Goal: Information Seeking & Learning: Learn about a topic

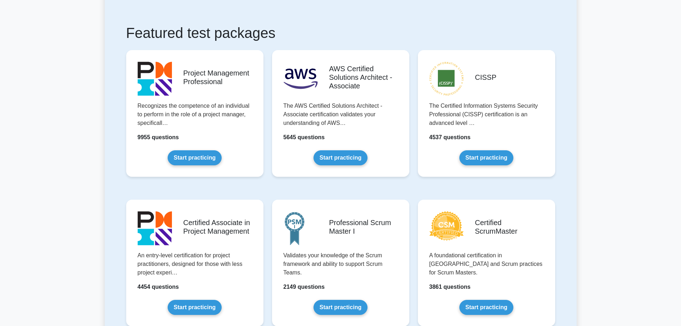
scroll to position [71, 0]
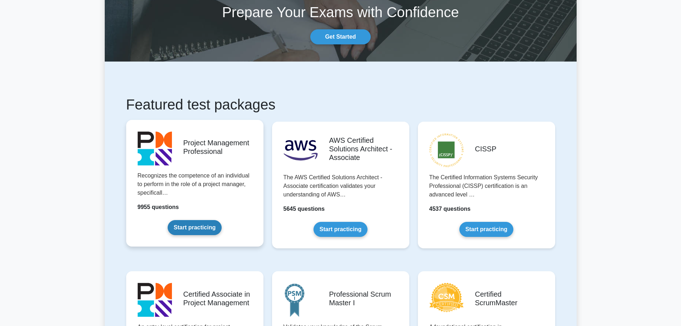
click at [197, 229] on link "Start practicing" at bounding box center [195, 227] width 54 height 15
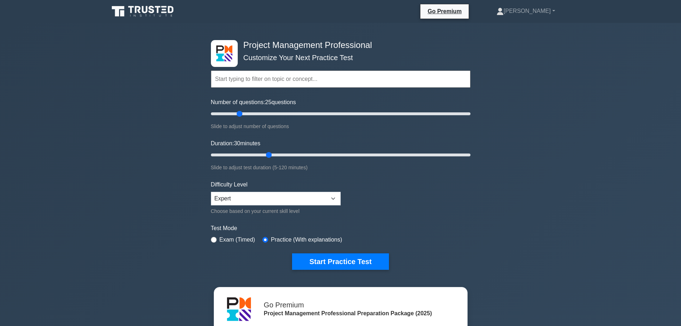
click at [139, 146] on div "Project Management Professional Customize Your Next Practice Test Topics Scope …" at bounding box center [340, 248] width 681 height 450
click at [225, 198] on select "Beginner Intermediate Expert" at bounding box center [276, 199] width 130 height 14
click at [211, 192] on select "Beginner Intermediate Expert" at bounding box center [276, 199] width 130 height 14
click at [150, 227] on div "Project Management Professional Customize Your Next Practice Test Topics Scope …" at bounding box center [340, 248] width 681 height 450
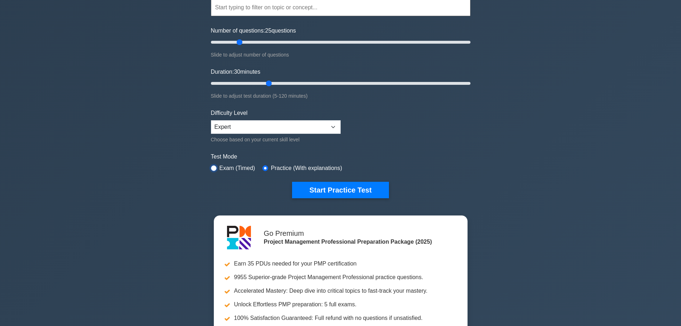
click at [212, 169] on input "radio" at bounding box center [214, 168] width 6 height 6
radio input "true"
click at [176, 192] on div "Project Management Professional Customize Your Next Practice Test Topics Scope …" at bounding box center [340, 176] width 681 height 450
click at [346, 191] on button "Start Practice Test" at bounding box center [340, 190] width 97 height 16
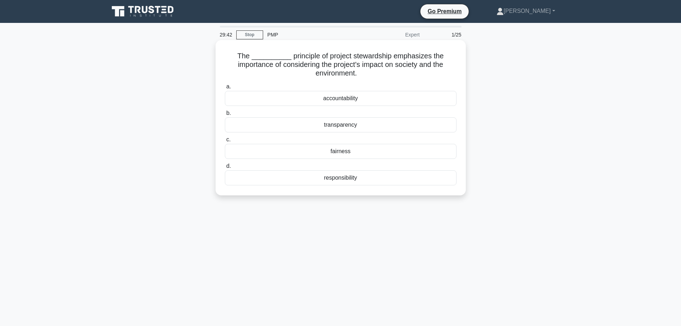
click at [350, 99] on div "accountability" at bounding box center [341, 98] width 232 height 15
click at [225, 89] on input "a. accountability" at bounding box center [225, 86] width 0 height 5
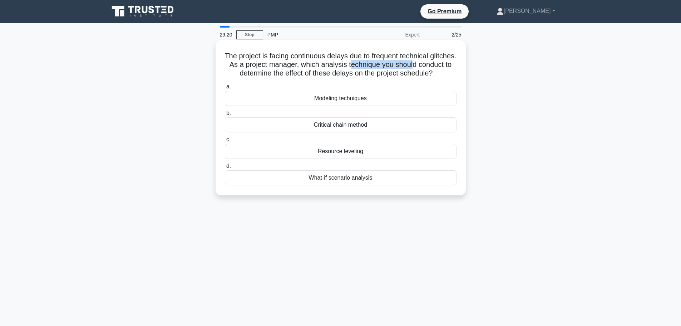
drag, startPoint x: 382, startPoint y: 66, endPoint x: 445, endPoint y: 67, distance: 63.6
click at [445, 67] on h5 "The project is facing continuous delays due to frequent technical glitches. As …" at bounding box center [340, 64] width 233 height 26
click at [271, 74] on h5 "The project is facing continuous delays due to frequent technical glitches. As …" at bounding box center [340, 64] width 233 height 26
drag, startPoint x: 336, startPoint y: 75, endPoint x: 411, endPoint y: 78, distance: 75.1
click at [411, 78] on h5 "The project is facing continuous delays due to frequent technical glitches. As …" at bounding box center [340, 64] width 233 height 26
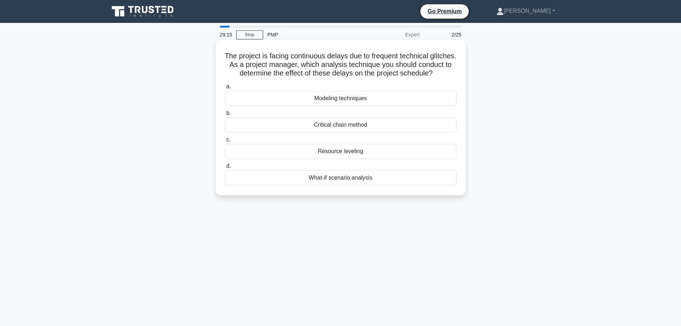
click at [378, 90] on div "a. Modeling techniques b. Critical chain method c." at bounding box center [341, 134] width 240 height 106
click at [338, 159] on div "Resource leveling" at bounding box center [341, 151] width 232 height 15
click at [225, 142] on input "c. Resource leveling" at bounding box center [225, 139] width 0 height 5
drag, startPoint x: 425, startPoint y: 75, endPoint x: 219, endPoint y: 50, distance: 207.4
click at [219, 50] on div "You have observed an off-track project performance with respect to the initiall…" at bounding box center [340, 117] width 244 height 149
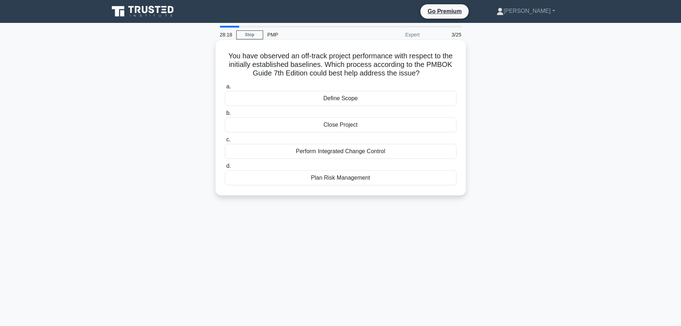
click at [362, 65] on h5 "You have observed an off-track project performance with respect to the initiall…" at bounding box center [340, 64] width 233 height 26
click at [350, 155] on div "Perform Integrated Change Control" at bounding box center [341, 151] width 232 height 15
click at [225, 142] on input "c. Perform Integrated Change Control" at bounding box center [225, 139] width 0 height 5
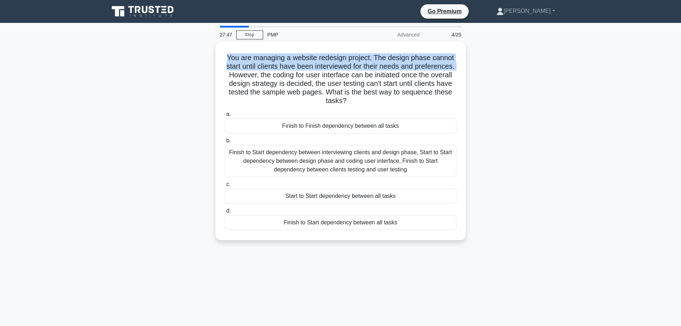
drag, startPoint x: 272, startPoint y: 73, endPoint x: 212, endPoint y: 49, distance: 65.0
click at [212, 49] on div "You are managing a website redesign project. The design phase cannot start unti…" at bounding box center [341, 145] width 472 height 207
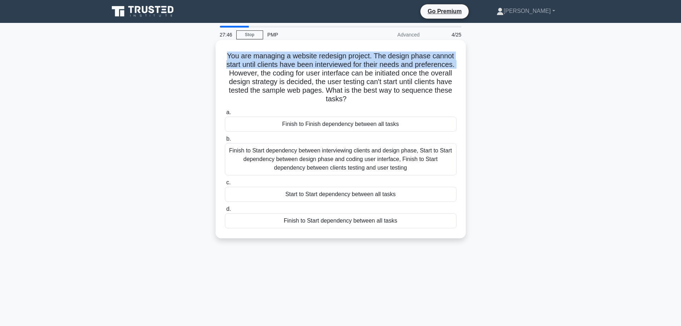
click at [354, 68] on h5 "You are managing a website redesign project. The design phase cannot start unti…" at bounding box center [340, 77] width 233 height 52
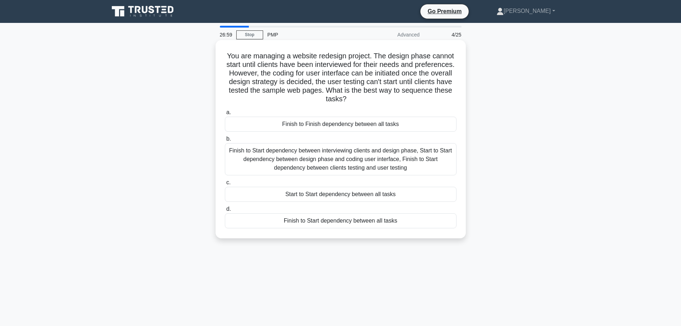
click at [329, 162] on div "Finish to Start dependency between interviewing clients and design phase, Start…" at bounding box center [341, 159] width 232 height 32
click at [225, 141] on input "b. Finish to Start dependency between interviewing clients and design phase, St…" at bounding box center [225, 139] width 0 height 5
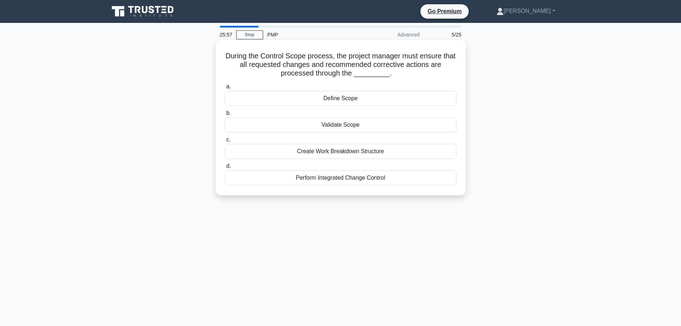
click at [349, 127] on div "Validate Scope" at bounding box center [341, 124] width 232 height 15
click at [225, 115] on input "b. Validate Scope" at bounding box center [225, 113] width 0 height 5
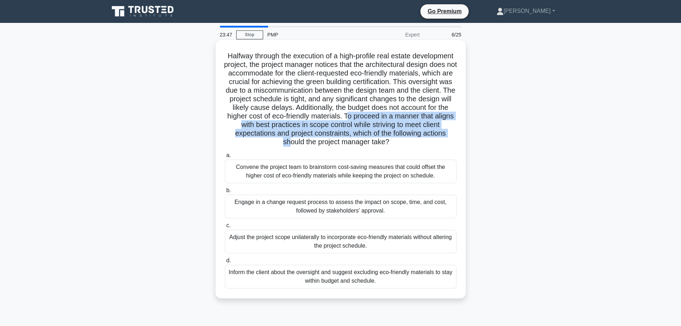
drag, startPoint x: 281, startPoint y: 125, endPoint x: 371, endPoint y: 138, distance: 91.0
click at [371, 138] on h5 "Halfway through the execution of a high-profile real estate development project…" at bounding box center [340, 98] width 233 height 95
click at [338, 132] on h5 "Halfway through the execution of a high-profile real estate development project…" at bounding box center [340, 98] width 233 height 95
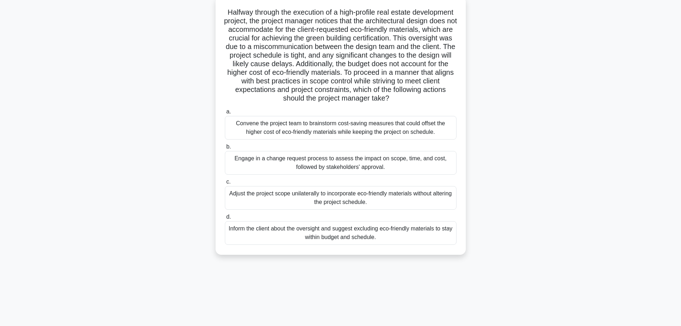
scroll to position [60, 0]
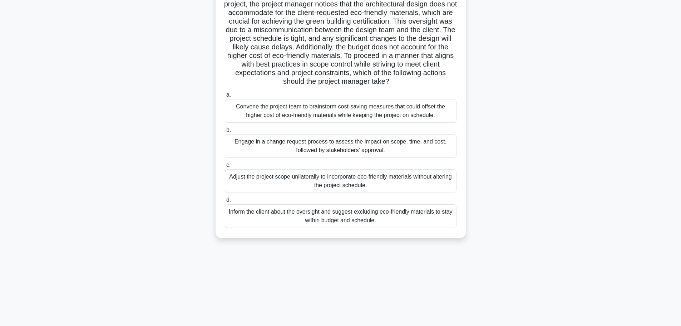
click at [342, 158] on div "Engage in a change request process to assess the impact on scope, time, and cos…" at bounding box center [341, 146] width 232 height 24
click at [225, 132] on input "b. Engage in a change request process to assess the impact on scope, time, and …" at bounding box center [225, 130] width 0 height 5
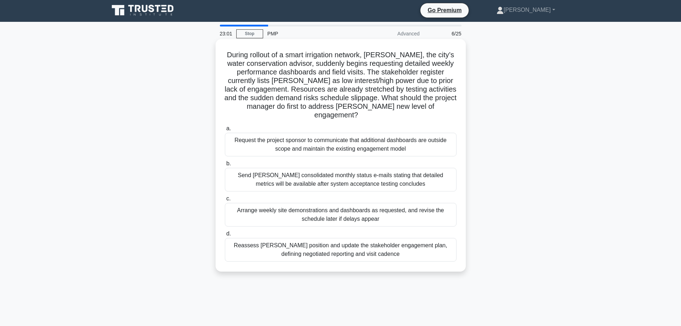
scroll to position [0, 0]
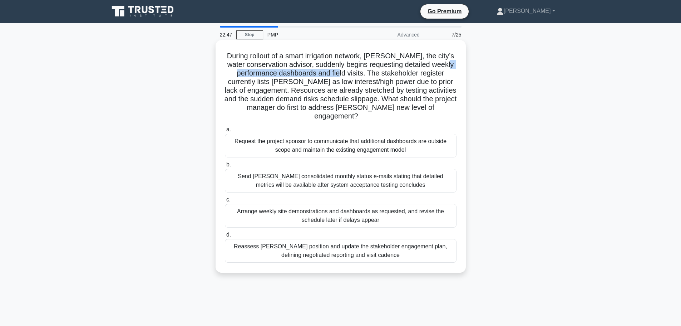
drag, startPoint x: 255, startPoint y: 74, endPoint x: 362, endPoint y: 75, distance: 107.2
click at [362, 75] on h5 "During rollout of a smart irrigation network, [PERSON_NAME], the city’s water c…" at bounding box center [340, 85] width 233 height 69
click at [368, 73] on h5 "During rollout of a smart irrigation network, [PERSON_NAME], the city’s water c…" at bounding box center [340, 85] width 233 height 69
drag, startPoint x: 396, startPoint y: 64, endPoint x: 368, endPoint y: 75, distance: 29.5
click at [368, 75] on h5 "During rollout of a smart irrigation network, [PERSON_NAME], the city’s water c…" at bounding box center [340, 85] width 233 height 69
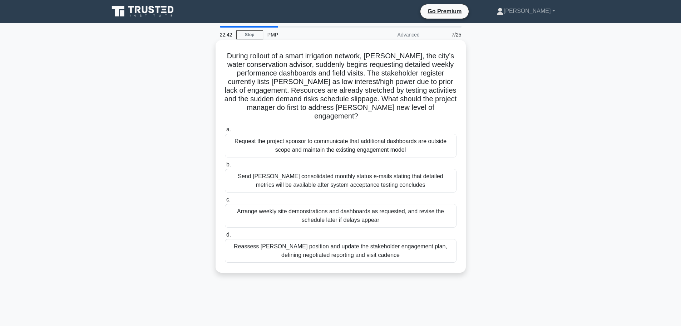
click at [382, 74] on h5 "During rollout of a smart irrigation network, [PERSON_NAME], the city’s water c…" at bounding box center [340, 85] width 233 height 69
click at [316, 74] on h5 "During rollout of a smart irrigation network, [PERSON_NAME], the city’s water c…" at bounding box center [340, 85] width 233 height 69
drag, startPoint x: 320, startPoint y: 81, endPoint x: 386, endPoint y: 85, distance: 65.5
click at [386, 85] on h5 "During rollout of a smart irrigation network, [PERSON_NAME], the city’s water c…" at bounding box center [340, 85] width 233 height 69
click at [412, 84] on h5 "During rollout of a smart irrigation network, [PERSON_NAME], the city’s water c…" at bounding box center [340, 85] width 233 height 69
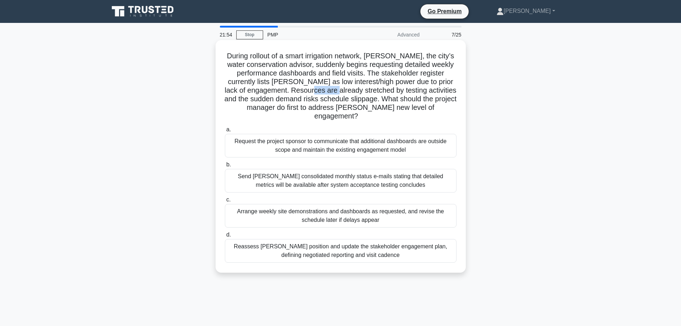
drag, startPoint x: 344, startPoint y: 90, endPoint x: 372, endPoint y: 91, distance: 27.9
click at [372, 91] on h5 "During rollout of a smart irrigation network, [PERSON_NAME], the city’s water c…" at bounding box center [340, 85] width 233 height 69
click at [396, 98] on h5 "During rollout of a smart irrigation network, [PERSON_NAME], the city’s water c…" at bounding box center [340, 85] width 233 height 69
drag, startPoint x: 227, startPoint y: 100, endPoint x: 351, endPoint y: 101, distance: 123.7
click at [351, 101] on h5 "During rollout of a smart irrigation network, [PERSON_NAME], the city’s water c…" at bounding box center [340, 85] width 233 height 69
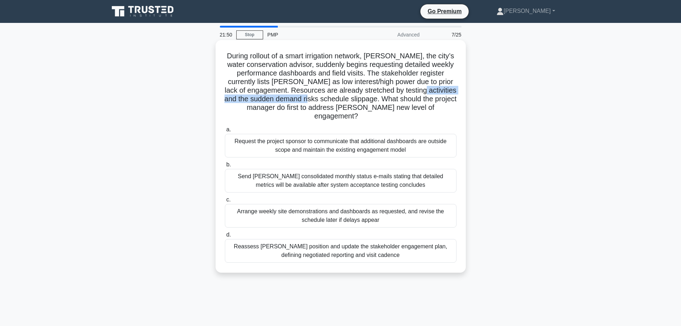
click at [351, 101] on h5 "During rollout of a smart irrigation network, [PERSON_NAME], the city’s water c…" at bounding box center [340, 85] width 233 height 69
drag, startPoint x: 341, startPoint y: 99, endPoint x: 368, endPoint y: 102, distance: 27.6
click at [368, 102] on h5 "During rollout of a smart irrigation network, [PERSON_NAME], the city’s water c…" at bounding box center [340, 85] width 233 height 69
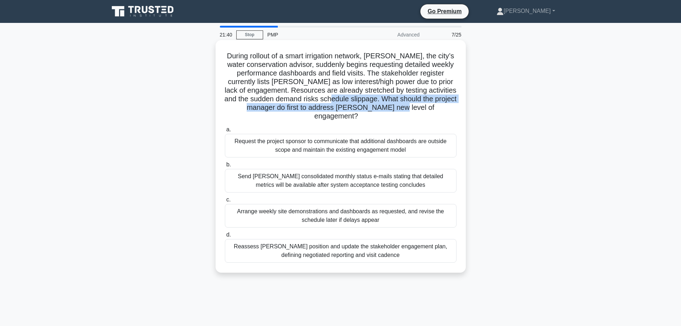
drag, startPoint x: 376, startPoint y: 99, endPoint x: 444, endPoint y: 112, distance: 68.8
click at [444, 112] on h5 "During rollout of a smart irrigation network, [PERSON_NAME], the city’s water c…" at bounding box center [340, 85] width 233 height 69
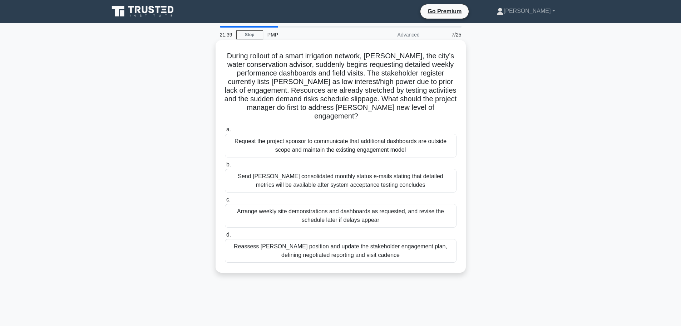
click at [367, 112] on icon ".spinner_0XTQ{transform-origin:center;animation:spinner_y6GP .75s linear infini…" at bounding box center [362, 116] width 9 height 9
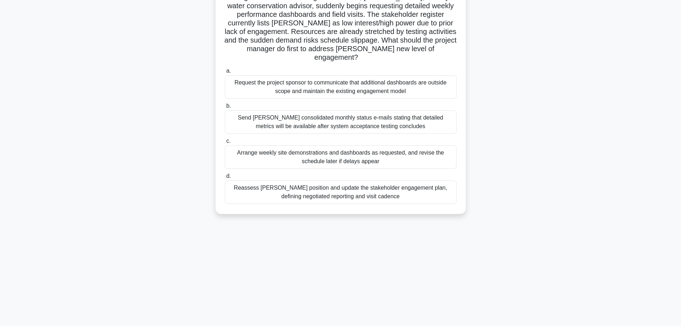
drag, startPoint x: 322, startPoint y: 107, endPoint x: 501, endPoint y: 121, distance: 179.3
click at [472, 121] on div "During rollout of a smart irrigation network, [PERSON_NAME], the city’s water c…" at bounding box center [341, 101] width 472 height 241
click at [581, 130] on main "21:19 Stop PMP Advanced 7/25 During rollout of a smart irrigation network, [PER…" at bounding box center [340, 143] width 681 height 363
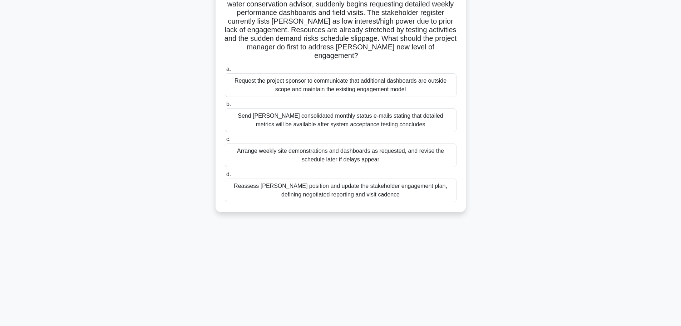
click at [331, 187] on div "Reassess [PERSON_NAME] position and update the stakeholder engagement plan, def…" at bounding box center [341, 190] width 232 height 24
click at [400, 184] on div "Reassess [PERSON_NAME] position and update the stakeholder engagement plan, def…" at bounding box center [341, 190] width 232 height 24
click at [225, 177] on input "d. Reassess [PERSON_NAME] position and update the stakeholder engagement plan, …" at bounding box center [225, 174] width 0 height 5
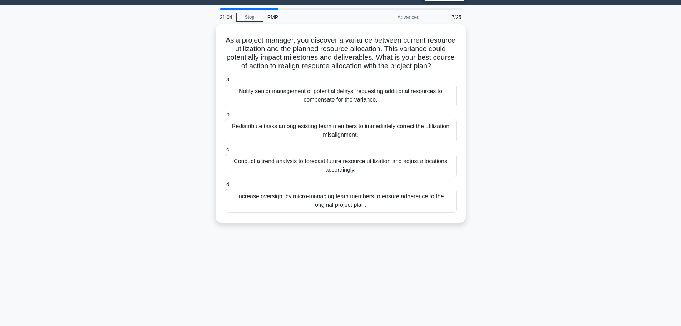
scroll to position [0, 0]
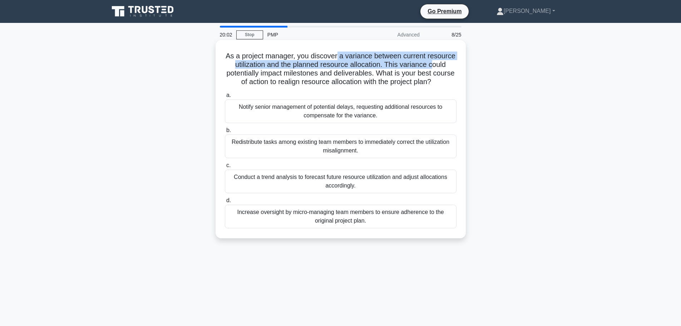
drag, startPoint x: 337, startPoint y: 58, endPoint x: 433, endPoint y: 63, distance: 95.6
click at [433, 63] on h5 "As a project manager, you discover a variance between current resource utilizat…" at bounding box center [340, 68] width 233 height 35
drag, startPoint x: 373, startPoint y: 57, endPoint x: 387, endPoint y: 64, distance: 15.7
click at [387, 64] on h5 "As a project manager, you discover a variance between current resource utilizat…" at bounding box center [340, 68] width 233 height 35
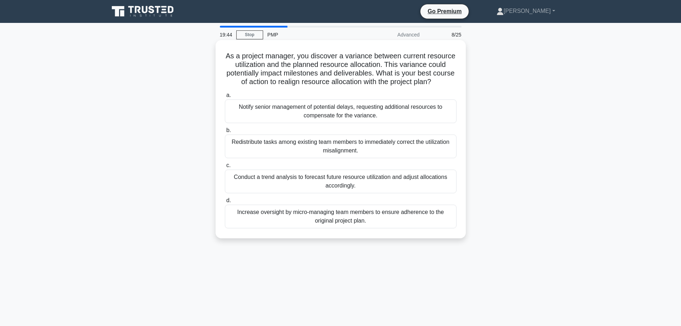
click at [306, 79] on h5 "As a project manager, you discover a variance between current resource utilizat…" at bounding box center [340, 68] width 233 height 35
drag, startPoint x: 389, startPoint y: 75, endPoint x: 387, endPoint y: 67, distance: 8.8
click at [387, 67] on h5 "As a project manager, you discover a variance between current resource utilizat…" at bounding box center [340, 68] width 233 height 35
click at [243, 85] on h5 "As a project manager, you discover a variance between current resource utilizat…" at bounding box center [340, 68] width 233 height 35
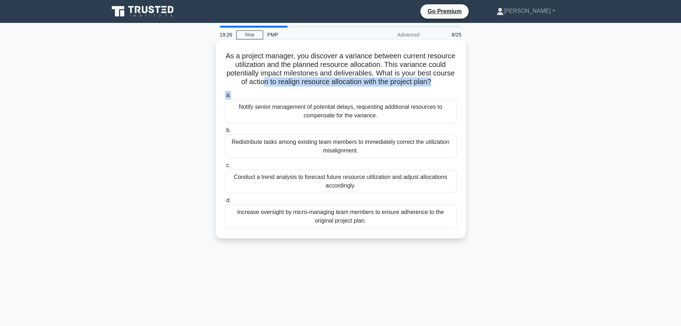
drag, startPoint x: 271, startPoint y: 81, endPoint x: 422, endPoint y: 88, distance: 151.4
click at [422, 88] on div "As a project manager, you discover a variance between current resource utilizat…" at bounding box center [340, 139] width 244 height 192
click at [422, 89] on div "As a project manager, you discover a variance between current resource utilizat…" at bounding box center [340, 139] width 244 height 192
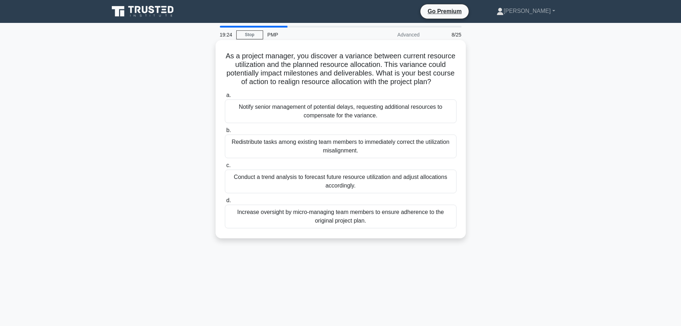
click at [310, 76] on h5 "As a project manager, you discover a variance between current resource utilizat…" at bounding box center [340, 68] width 233 height 35
drag, startPoint x: 388, startPoint y: 64, endPoint x: 387, endPoint y: 76, distance: 12.6
click at [387, 76] on h5 "As a project manager, you discover a variance between current resource utilizat…" at bounding box center [340, 68] width 233 height 35
click at [392, 75] on h5 "As a project manager, you discover a variance between current resource utilizat…" at bounding box center [340, 68] width 233 height 35
drag, startPoint x: 387, startPoint y: 63, endPoint x: 386, endPoint y: 71, distance: 8.3
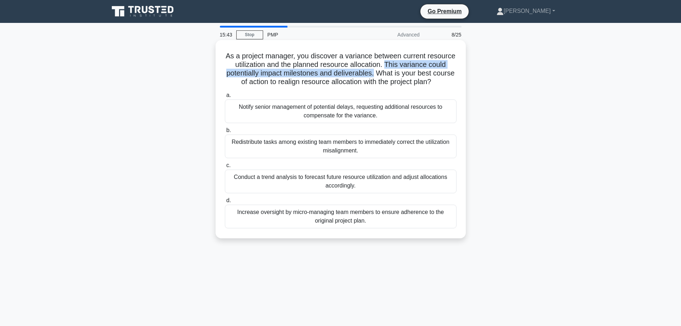
click at [386, 71] on h5 "As a project manager, you discover a variance between current resource utilizat…" at bounding box center [340, 68] width 233 height 35
click at [386, 74] on h5 "As a project manager, you discover a variance between current resource utilizat…" at bounding box center [340, 68] width 233 height 35
drag, startPoint x: 387, startPoint y: 64, endPoint x: 387, endPoint y: 73, distance: 8.9
click at [387, 73] on h5 "As a project manager, you discover a variance between current resource utilizat…" at bounding box center [340, 68] width 233 height 35
click at [270, 77] on h5 "As a project manager, you discover a variance between current resource utilizat…" at bounding box center [340, 68] width 233 height 35
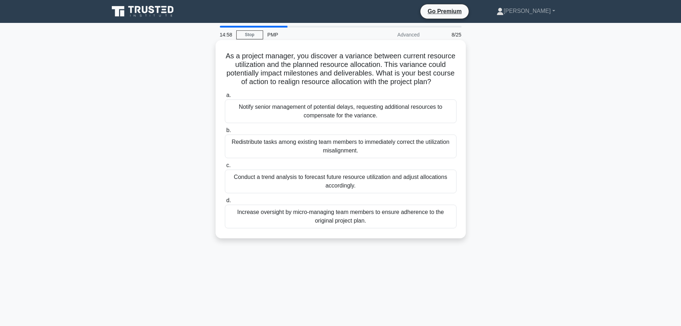
click at [340, 187] on div "Conduct a trend analysis to forecast future resource utilization and adjust all…" at bounding box center [341, 181] width 232 height 24
click at [225, 168] on input "c. Conduct a trend analysis to forecast future resource utilization and adjust …" at bounding box center [225, 165] width 0 height 5
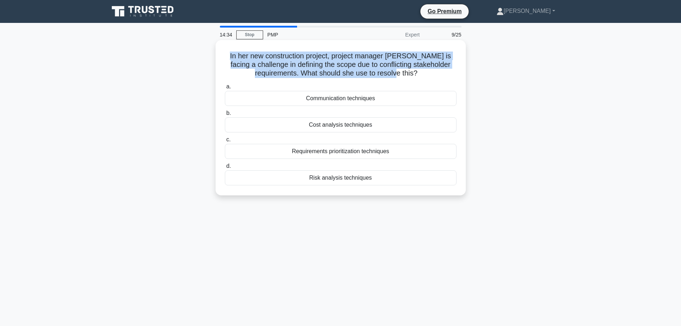
drag, startPoint x: 234, startPoint y: 57, endPoint x: 435, endPoint y: 72, distance: 201.8
click at [435, 72] on h5 "In her new construction project, project manager [PERSON_NAME] is facing a chal…" at bounding box center [340, 64] width 233 height 26
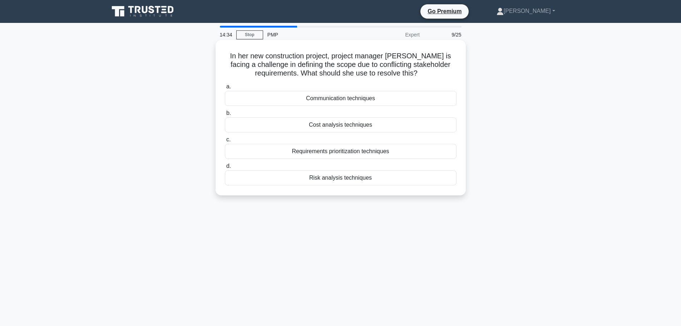
click at [435, 72] on h5 "In her new construction project, project manager [PERSON_NAME] is facing a chal…" at bounding box center [340, 64] width 233 height 26
click at [337, 224] on div "14:10 Stop PMP Expert 9/25 In her new construction project, project manager [PE…" at bounding box center [341, 204] width 472 height 357
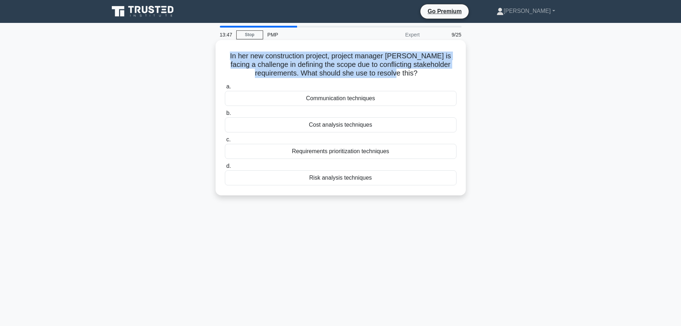
drag, startPoint x: 390, startPoint y: 71, endPoint x: 225, endPoint y: 52, distance: 166.6
click at [225, 52] on h5 "In her new construction project, project manager [PERSON_NAME] is facing a chal…" at bounding box center [340, 64] width 233 height 26
click at [296, 64] on h5 "In her new construction project, project manager [PERSON_NAME] is facing a chal…" at bounding box center [340, 64] width 233 height 26
drag, startPoint x: 419, startPoint y: 73, endPoint x: 233, endPoint y: 60, distance: 185.6
click at [233, 60] on h5 "In her new construction project, project manager [PERSON_NAME] is facing a chal…" at bounding box center [340, 64] width 233 height 26
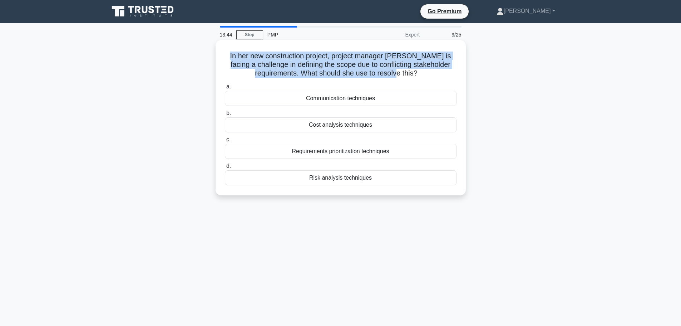
click at [308, 70] on h5 "In her new construction project, project manager [PERSON_NAME] is facing a chal…" at bounding box center [340, 64] width 233 height 26
drag, startPoint x: 419, startPoint y: 75, endPoint x: 231, endPoint y: 56, distance: 189.2
click at [231, 56] on h5 "In her new construction project, project manager [PERSON_NAME] is facing a chal…" at bounding box center [340, 64] width 233 height 26
click at [321, 68] on h5 "In her new construction project, project manager [PERSON_NAME] is facing a chal…" at bounding box center [340, 64] width 233 height 26
drag, startPoint x: 239, startPoint y: 58, endPoint x: 427, endPoint y: 77, distance: 189.3
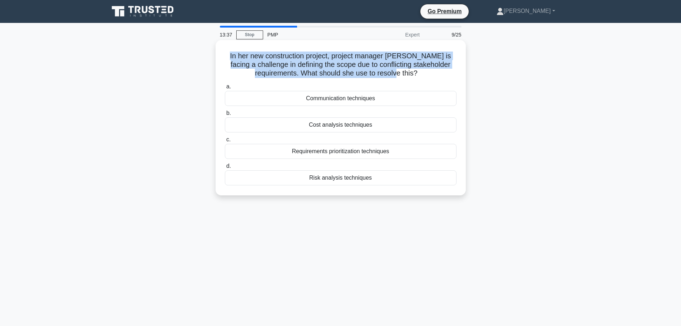
click at [427, 77] on h5 "In her new construction project, project manager [PERSON_NAME] is facing a chal…" at bounding box center [340, 64] width 233 height 26
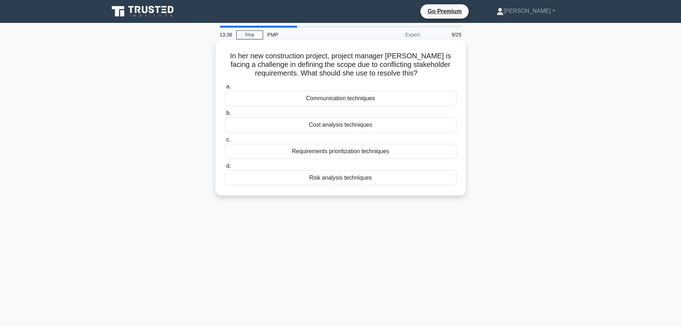
click at [424, 77] on icon ".spinner_0XTQ{transform-origin:center;animation:spinner_y6GP .75s linear infini…" at bounding box center [421, 73] width 9 height 9
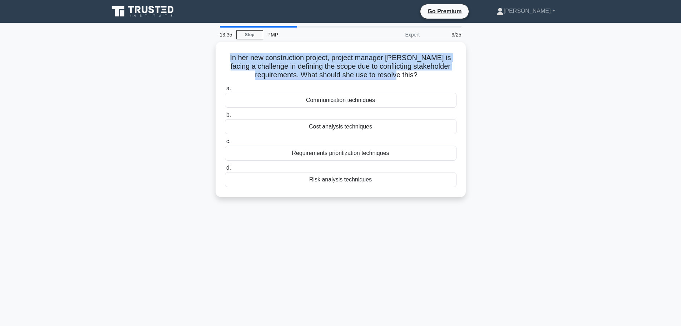
drag, startPoint x: 419, startPoint y: 76, endPoint x: 192, endPoint y: 44, distance: 229.2
click at [192, 44] on div "In her new construction project, project manager [PERSON_NAME] is facing a chal…" at bounding box center [341, 124] width 472 height 164
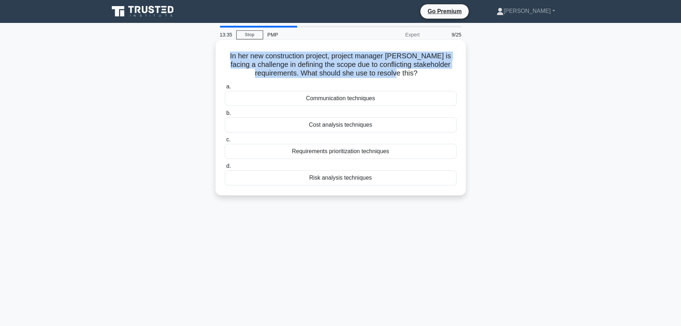
click at [312, 64] on h5 "In her new construction project, project manager [PERSON_NAME] is facing a chal…" at bounding box center [340, 64] width 233 height 26
drag, startPoint x: 420, startPoint y: 73, endPoint x: 280, endPoint y: 58, distance: 140.2
click at [231, 55] on h5 "In her new construction project, project manager [PERSON_NAME] is facing a chal…" at bounding box center [340, 64] width 233 height 26
click at [294, 59] on h5 "In her new construction project, project manager [PERSON_NAME] is facing a chal…" at bounding box center [340, 64] width 233 height 26
drag, startPoint x: 421, startPoint y: 74, endPoint x: 232, endPoint y: 58, distance: 189.7
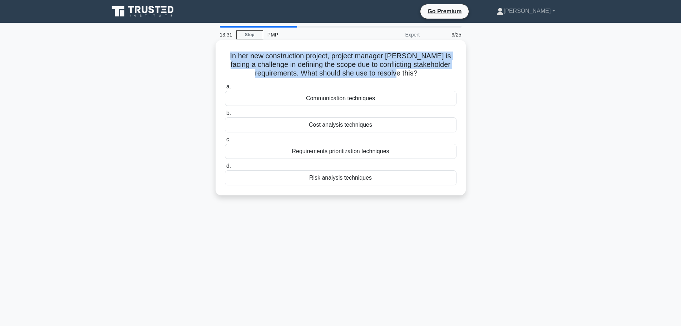
click at [232, 58] on h5 "In her new construction project, project manager [PERSON_NAME] is facing a chal…" at bounding box center [340, 64] width 233 height 26
click at [313, 66] on h5 "In her new construction project, project manager [PERSON_NAME] is facing a chal…" at bounding box center [340, 64] width 233 height 26
drag, startPoint x: 422, startPoint y: 75, endPoint x: 227, endPoint y: 56, distance: 195.7
click at [227, 56] on h5 "In her new construction project, project manager [PERSON_NAME] is facing a chal…" at bounding box center [340, 64] width 233 height 26
click at [312, 65] on h5 "In her new construction project, project manager [PERSON_NAME] is facing a chal…" at bounding box center [340, 64] width 233 height 26
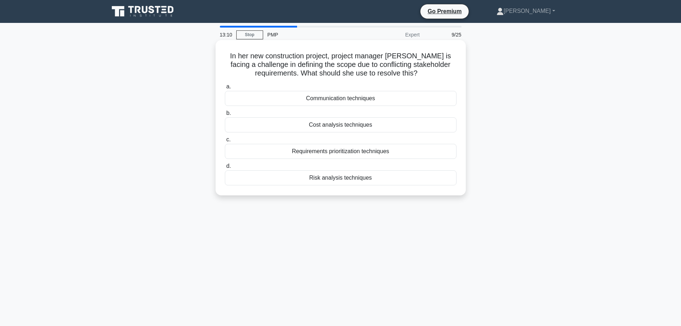
click at [333, 100] on div "Communication techniques" at bounding box center [341, 98] width 232 height 15
click at [225, 89] on input "a. Communication techniques" at bounding box center [225, 86] width 0 height 5
click at [289, 64] on h5 "During a project progress meeting, your team informs you that they have complet…" at bounding box center [340, 64] width 233 height 26
drag, startPoint x: 229, startPoint y: 54, endPoint x: 452, endPoint y: 69, distance: 223.9
click at [452, 69] on h5 "During a project progress meeting, your team informs you that they have complet…" at bounding box center [340, 64] width 233 height 26
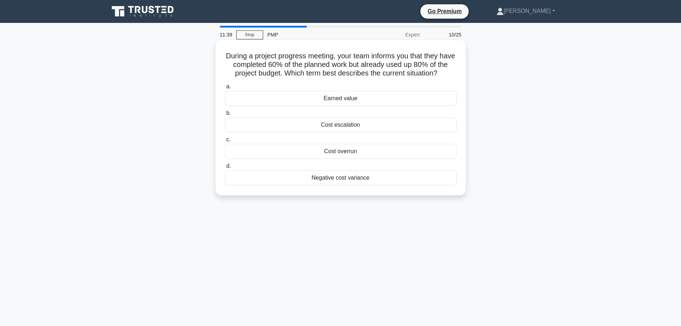
click at [444, 74] on h5 "During a project progress meeting, your team informs you that they have complet…" at bounding box center [340, 64] width 233 height 26
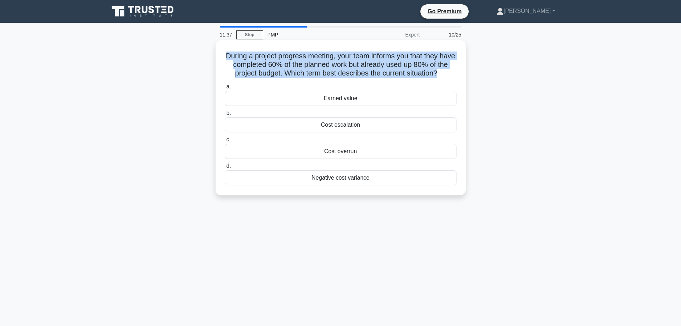
drag, startPoint x: 446, startPoint y: 74, endPoint x: 222, endPoint y: 58, distance: 225.0
click at [222, 58] on div "During a project progress meeting, your team informs you that they have complet…" at bounding box center [340, 117] width 244 height 149
click at [291, 64] on h5 "During a project progress meeting, your team informs you that they have complet…" at bounding box center [340, 64] width 233 height 26
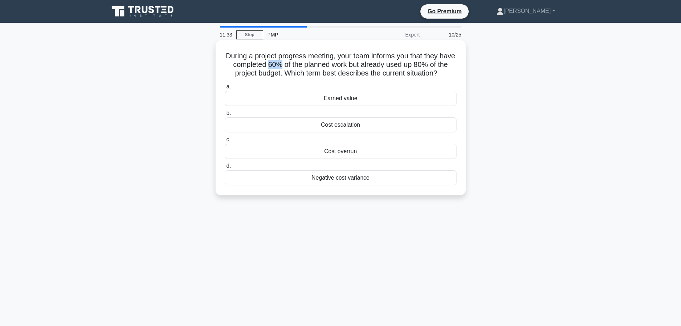
drag, startPoint x: 281, startPoint y: 65, endPoint x: 296, endPoint y: 66, distance: 15.4
click at [296, 66] on h5 "During a project progress meeting, your team informs you that they have complet…" at bounding box center [340, 64] width 233 height 26
drag, startPoint x: 296, startPoint y: 66, endPoint x: 283, endPoint y: 66, distance: 12.5
click at [283, 66] on h5 "During a project progress meeting, your team informs you that they have complet…" at bounding box center [340, 64] width 233 height 26
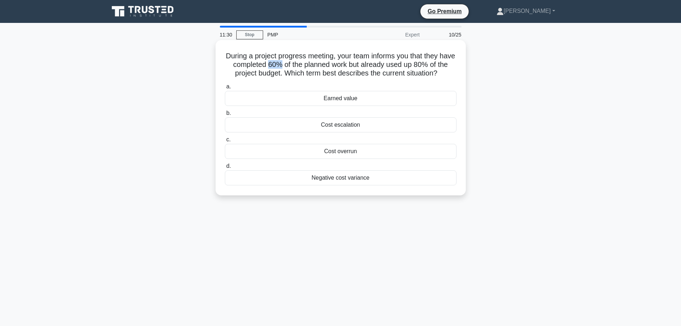
click at [287, 66] on h5 "During a project progress meeting, your team informs you that they have complet…" at bounding box center [340, 64] width 233 height 26
click at [254, 59] on h5 "During a project progress meeting, your team informs you that they have complet…" at bounding box center [340, 64] width 233 height 26
drag, startPoint x: 231, startPoint y: 56, endPoint x: 457, endPoint y: 73, distance: 226.6
click at [457, 73] on div "During a project progress meeting, your team informs you that they have complet…" at bounding box center [340, 117] width 244 height 149
click at [446, 74] on icon ".spinner_0XTQ{transform-origin:center;animation:spinner_y6GP .75s linear infini…" at bounding box center [441, 73] width 9 height 9
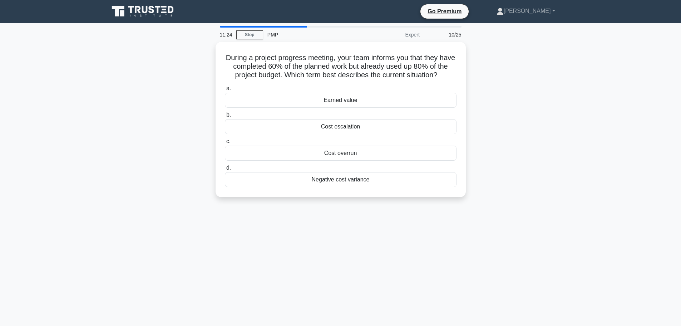
drag, startPoint x: 449, startPoint y: 74, endPoint x: 192, endPoint y: 51, distance: 258.4
click at [192, 51] on div "During a project progress meeting, your team informs you that they have complet…" at bounding box center [341, 124] width 472 height 164
click at [271, 58] on h5 "During a project progress meeting, your team informs you that they have complet…" at bounding box center [340, 64] width 233 height 26
click at [308, 59] on h5 "During a project progress meeting, your team informs you that they have complet…" at bounding box center [340, 64] width 233 height 26
drag, startPoint x: 449, startPoint y: 74, endPoint x: 234, endPoint y: 59, distance: 215.7
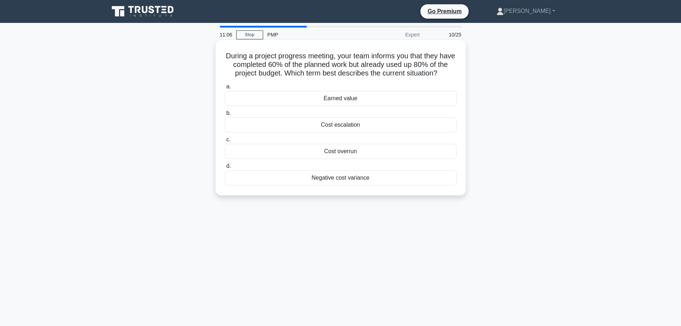
click at [212, 60] on div "During a project progress meeting, your team informs you that they have complet…" at bounding box center [341, 124] width 472 height 164
click at [335, 70] on h5 "During a project progress meeting, your team informs you that they have complet…" at bounding box center [340, 64] width 233 height 26
drag, startPoint x: 450, startPoint y: 76, endPoint x: 206, endPoint y: 48, distance: 245.3
click at [206, 49] on div "During a project progress meeting, your team informs you that they have complet…" at bounding box center [341, 124] width 472 height 164
click at [258, 51] on h5 "During a project progress meeting, your team informs you that they have complet…" at bounding box center [340, 64] width 233 height 26
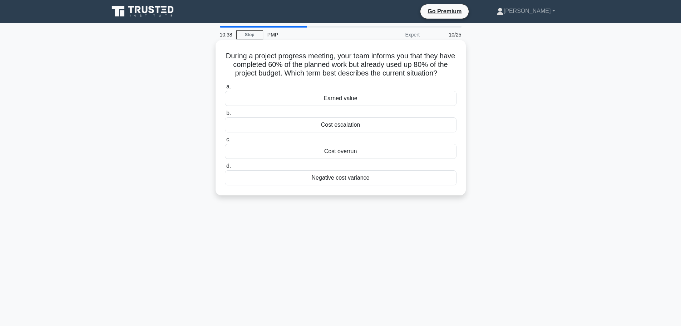
drag, startPoint x: 447, startPoint y: 74, endPoint x: 221, endPoint y: 59, distance: 226.4
click at [221, 59] on div "During a project progress meeting, your team informs you that they have complet…" at bounding box center [340, 117] width 244 height 149
click at [259, 64] on h5 "During a project progress meeting, your team informs you that they have complet…" at bounding box center [340, 64] width 233 height 26
drag, startPoint x: 230, startPoint y: 55, endPoint x: 316, endPoint y: 56, distance: 85.8
click at [316, 56] on h5 "During a project progress meeting, your team informs you that they have complet…" at bounding box center [340, 64] width 233 height 26
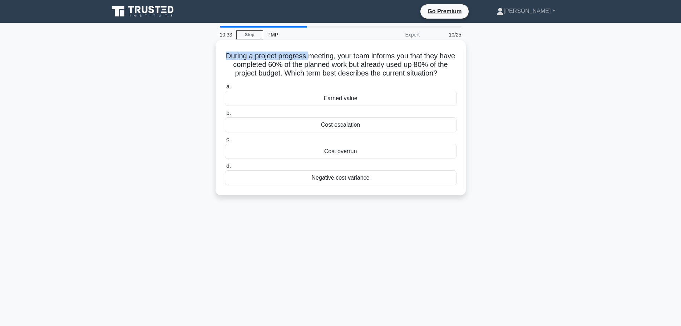
click at [316, 56] on h5 "During a project progress meeting, your team informs you that they have complet…" at bounding box center [340, 64] width 233 height 26
drag, startPoint x: 231, startPoint y: 56, endPoint x: 341, endPoint y: 55, distance: 110.1
click at [341, 55] on h5 "During a project progress meeting, your team informs you that they have complet…" at bounding box center [340, 64] width 233 height 26
click at [351, 56] on h5 "During a project progress meeting, your team informs you that they have complet…" at bounding box center [340, 64] width 233 height 26
click at [346, 56] on h5 "During a project progress meeting, your team informs you that they have complet…" at bounding box center [340, 64] width 233 height 26
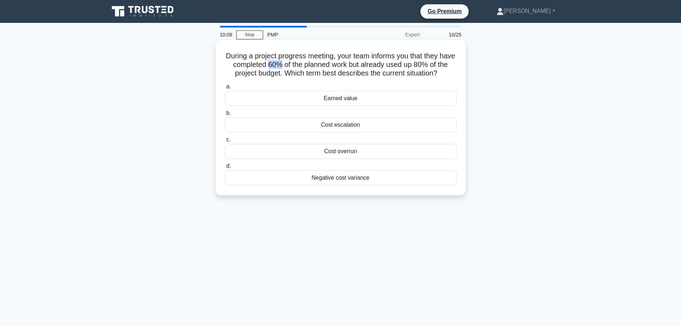
drag, startPoint x: 293, startPoint y: 66, endPoint x: 282, endPoint y: 65, distance: 11.1
click at [282, 65] on h5 "During a project progress meeting, your team informs you that they have complet…" at bounding box center [340, 64] width 233 height 26
click at [321, 67] on h5 "During a project progress meeting, your team informs you that they have complet…" at bounding box center [340, 64] width 233 height 26
drag, startPoint x: 295, startPoint y: 64, endPoint x: 269, endPoint y: 64, distance: 25.4
click at [269, 64] on h5 "During a project progress meeting, your team informs you that they have complet…" at bounding box center [340, 64] width 233 height 26
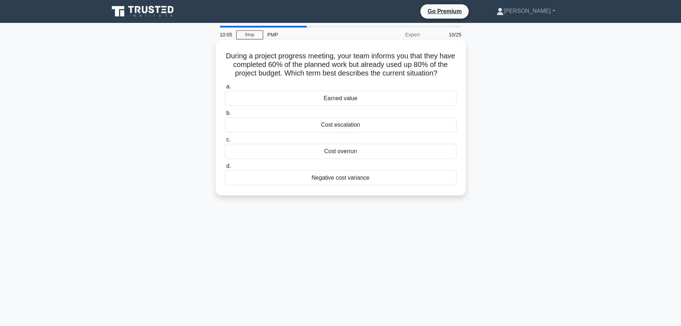
click at [327, 64] on h5 "During a project progress meeting, your team informs you that they have complet…" at bounding box center [340, 64] width 233 height 26
drag, startPoint x: 379, startPoint y: 66, endPoint x: 456, endPoint y: 68, distance: 77.9
click at [456, 68] on h5 "During a project progress meeting, your team informs you that they have complet…" at bounding box center [340, 64] width 233 height 26
click at [290, 80] on div "During a project progress meeting, your team informs you that they have complet…" at bounding box center [340, 117] width 244 height 149
drag, startPoint x: 288, startPoint y: 71, endPoint x: 448, endPoint y: 75, distance: 159.8
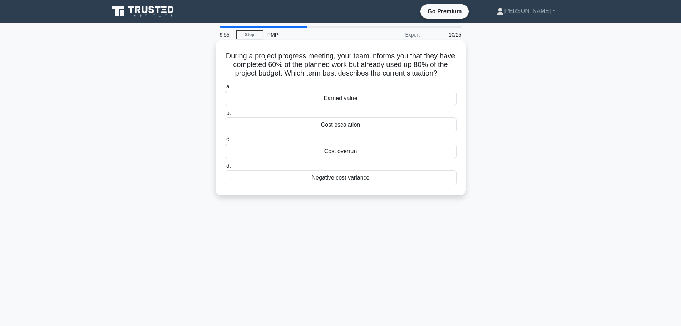
click at [448, 75] on h5 "During a project progress meeting, your team informs you that they have complet…" at bounding box center [340, 64] width 233 height 26
click at [446, 75] on icon ".spinner_0XTQ{transform-origin:center;animation:spinner_y6GP .75s linear infini…" at bounding box center [441, 73] width 9 height 9
click at [346, 152] on div "Cost overrun" at bounding box center [341, 151] width 232 height 15
click at [225, 142] on input "c. Cost overrun" at bounding box center [225, 139] width 0 height 5
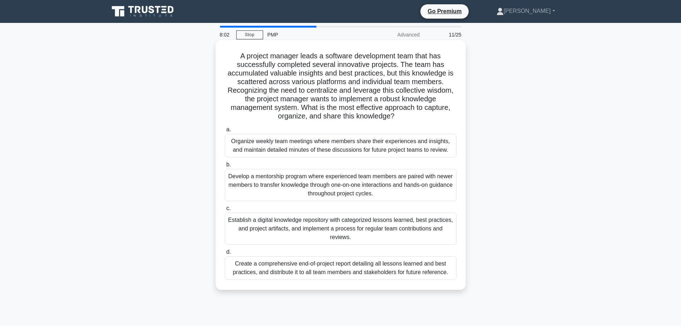
click at [336, 79] on h5 "A project manager leads a software development team that has successfully compl…" at bounding box center [340, 85] width 233 height 69
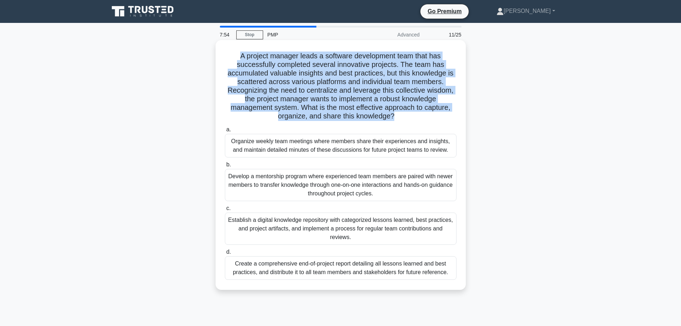
drag, startPoint x: 395, startPoint y: 120, endPoint x: 250, endPoint y: 59, distance: 157.0
click at [236, 59] on h5 "A project manager leads a software development team that has successfully compl…" at bounding box center [340, 85] width 233 height 69
click at [323, 74] on h5 "A project manager leads a software development team that has successfully compl…" at bounding box center [340, 85] width 233 height 69
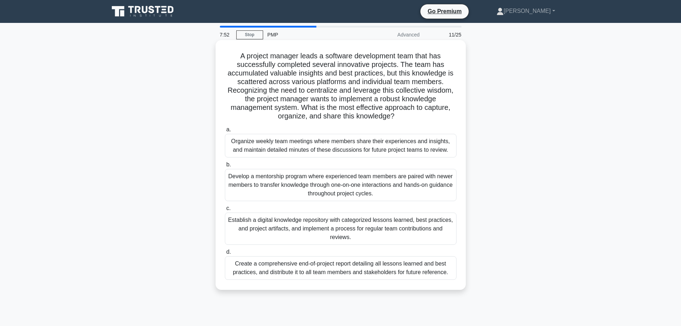
click at [323, 74] on h5 "A project manager leads a software development team that has successfully compl…" at bounding box center [340, 85] width 233 height 69
drag, startPoint x: 239, startPoint y: 57, endPoint x: 413, endPoint y: 118, distance: 184.6
click at [413, 118] on h5 "A project manager leads a software development team that has successfully compl…" at bounding box center [340, 85] width 233 height 69
click at [411, 118] on h5 "A project manager leads a software development team that has successfully compl…" at bounding box center [340, 85] width 233 height 69
drag, startPoint x: 402, startPoint y: 118, endPoint x: 230, endPoint y: 55, distance: 182.9
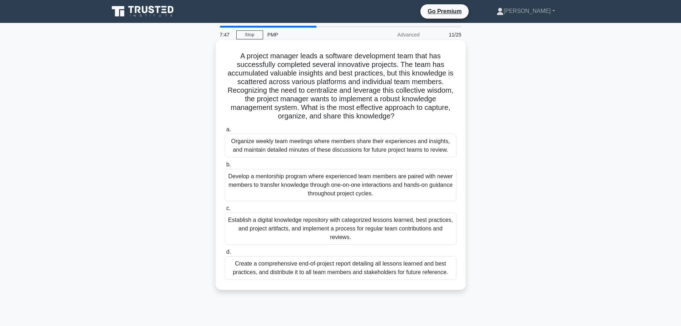
click at [230, 55] on h5 "A project manager leads a software development team that has successfully compl…" at bounding box center [340, 85] width 233 height 69
click at [321, 85] on h5 "A project manager leads a software development team that has successfully compl…" at bounding box center [340, 85] width 233 height 69
drag, startPoint x: 234, startPoint y: 58, endPoint x: 413, endPoint y: 120, distance: 189.3
click at [413, 120] on h5 "A project manager leads a software development team that has successfully compl…" at bounding box center [340, 85] width 233 height 69
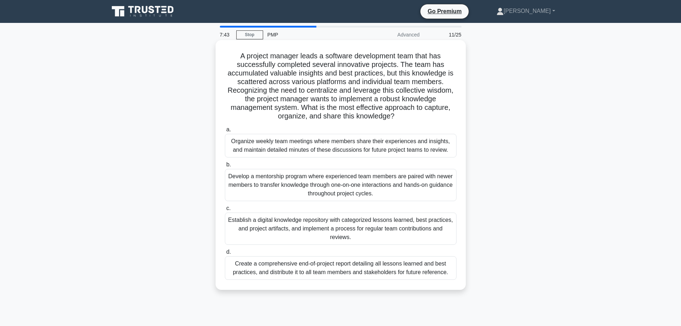
drag, startPoint x: 402, startPoint y: 120, endPoint x: 229, endPoint y: 59, distance: 184.1
click at [229, 59] on h5 "A project manager leads a software development team that has successfully compl…" at bounding box center [340, 85] width 233 height 69
click at [322, 100] on h5 "A project manager leads a software development team that has successfully compl…" at bounding box center [340, 85] width 233 height 69
drag, startPoint x: 400, startPoint y: 117, endPoint x: 227, endPoint y: 57, distance: 183.5
click at [227, 57] on h5 "A project manager leads a software development team that has successfully compl…" at bounding box center [340, 85] width 233 height 69
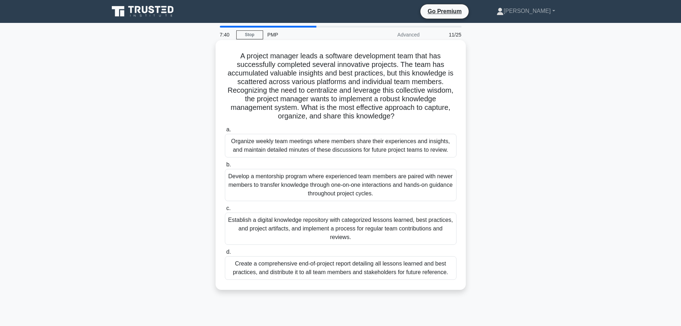
click at [307, 71] on h5 "A project manager leads a software development team that has successfully compl…" at bounding box center [340, 85] width 233 height 69
drag, startPoint x: 396, startPoint y: 116, endPoint x: 243, endPoint y: 56, distance: 164.9
click at [229, 51] on div "A project manager leads a software development team that has successfully compl…" at bounding box center [340, 165] width 244 height 244
click at [322, 83] on h5 "A project manager leads a software development team that has successfully compl…" at bounding box center [340, 85] width 233 height 69
drag, startPoint x: 237, startPoint y: 56, endPoint x: 411, endPoint y: 117, distance: 183.7
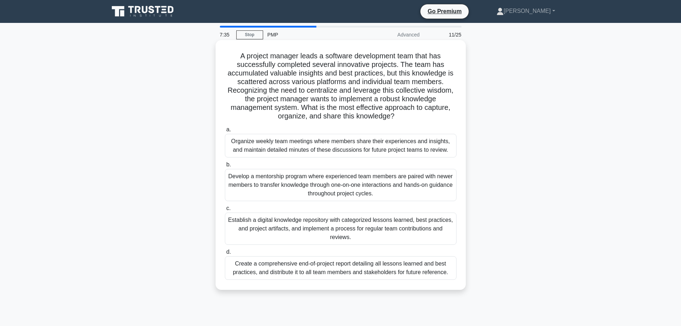
click at [411, 117] on h5 "A project manager leads a software development team that has successfully compl…" at bounding box center [340, 85] width 233 height 69
drag, startPoint x: 400, startPoint y: 118, endPoint x: 233, endPoint y: 54, distance: 178.6
click at [233, 54] on h5 "A project manager leads a software development team that has successfully compl…" at bounding box center [340, 85] width 233 height 69
click at [296, 84] on h5 "A project manager leads a software development team that has successfully compl…" at bounding box center [340, 85] width 233 height 69
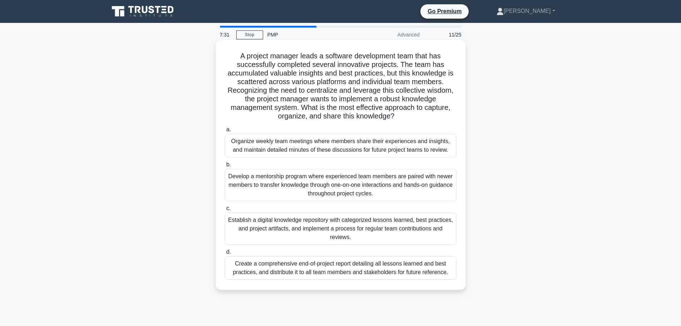
drag, startPoint x: 236, startPoint y: 58, endPoint x: 411, endPoint y: 117, distance: 184.2
click at [411, 117] on h5 "A project manager leads a software development team that has successfully compl…" at bounding box center [340, 85] width 233 height 69
click at [410, 118] on h5 "A project manager leads a software development team that has successfully compl…" at bounding box center [340, 85] width 233 height 69
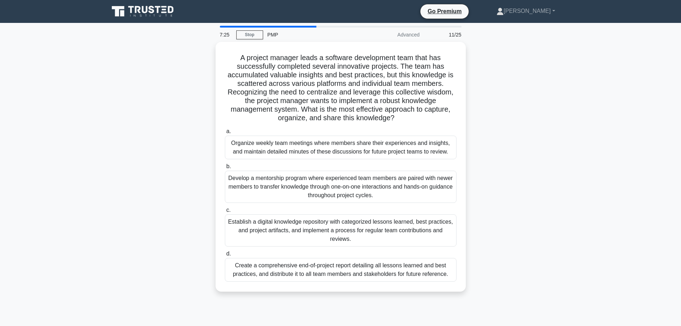
drag, startPoint x: 407, startPoint y: 117, endPoint x: 201, endPoint y: 59, distance: 214.5
click at [201, 59] on div "A project manager leads a software development team that has successfully compl…" at bounding box center [341, 171] width 472 height 258
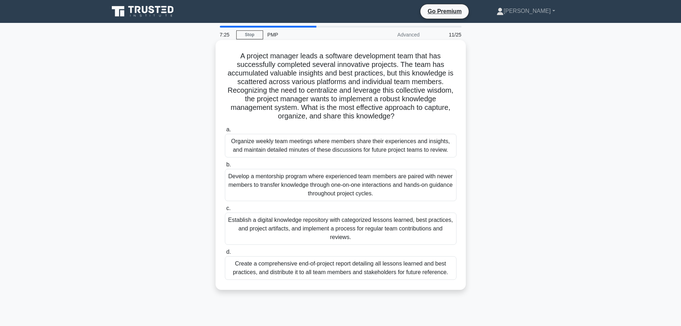
click at [307, 80] on h5 "A project manager leads a software development team that has successfully compl…" at bounding box center [340, 85] width 233 height 69
drag, startPoint x: 236, startPoint y: 57, endPoint x: 408, endPoint y: 119, distance: 183.2
click at [408, 119] on h5 "A project manager leads a software development team that has successfully compl…" at bounding box center [340, 85] width 233 height 69
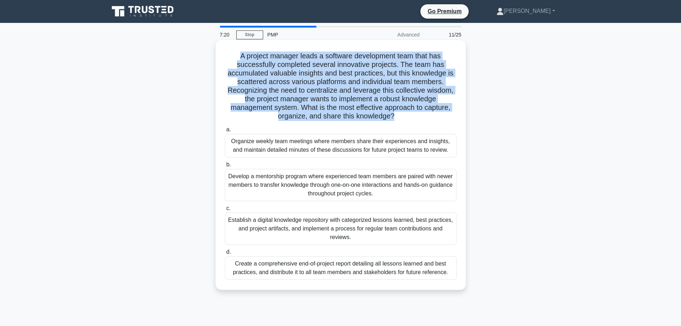
drag, startPoint x: 407, startPoint y: 119, endPoint x: 228, endPoint y: 58, distance: 190.1
click at [228, 58] on h5 "A project manager leads a software development team that has successfully compl…" at bounding box center [340, 85] width 233 height 69
click at [267, 78] on h5 "A project manager leads a software development team that has successfully compl…" at bounding box center [340, 85] width 233 height 69
drag, startPoint x: 237, startPoint y: 55, endPoint x: 413, endPoint y: 114, distance: 185.4
click at [413, 114] on h5 "A project manager leads a software development team that has successfully compl…" at bounding box center [340, 85] width 233 height 69
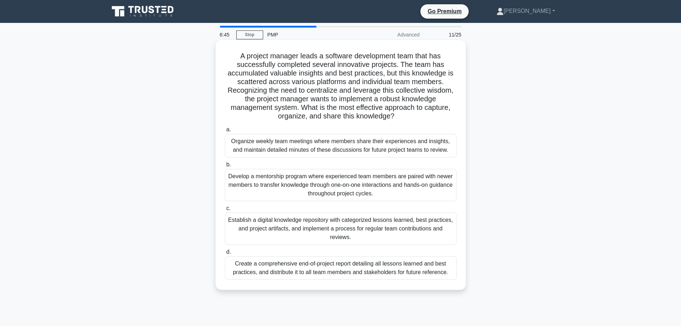
click at [412, 119] on h5 "A project manager leads a software development team that has successfully compl…" at bounding box center [340, 85] width 233 height 69
drag, startPoint x: 236, startPoint y: 56, endPoint x: 416, endPoint y: 117, distance: 191.0
click at [416, 117] on h5 "A project manager leads a software development team that has successfully compl…" at bounding box center [340, 85] width 233 height 69
drag, startPoint x: 239, startPoint y: 54, endPoint x: 431, endPoint y: 119, distance: 202.7
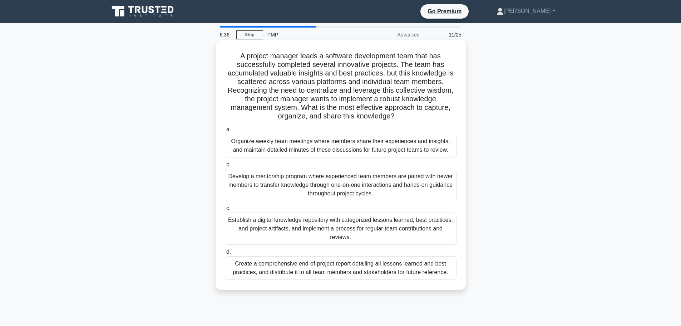
click at [431, 119] on h5 "A project manager leads a software development team that has successfully compl…" at bounding box center [340, 85] width 233 height 69
drag, startPoint x: 324, startPoint y: 56, endPoint x: 396, endPoint y: 55, distance: 71.9
click at [396, 55] on h5 "A project manager leads a software development team that has successfully compl…" at bounding box center [340, 85] width 233 height 69
click at [397, 72] on h5 "A project manager leads a software development team that has successfully compl…" at bounding box center [340, 85] width 233 height 69
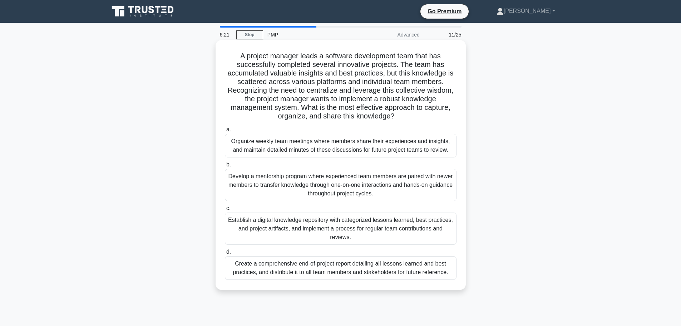
drag, startPoint x: 404, startPoint y: 119, endPoint x: 230, endPoint y: 52, distance: 186.1
click at [230, 52] on h5 "A project manager leads a software development team that has successfully compl…" at bounding box center [340, 85] width 233 height 69
click at [352, 75] on h5 "A project manager leads a software development team that has successfully compl…" at bounding box center [340, 85] width 233 height 69
click at [358, 78] on h5 "A project manager leads a software development team that has successfully compl…" at bounding box center [340, 85] width 233 height 69
drag, startPoint x: 236, startPoint y: 60, endPoint x: 444, endPoint y: 119, distance: 216.0
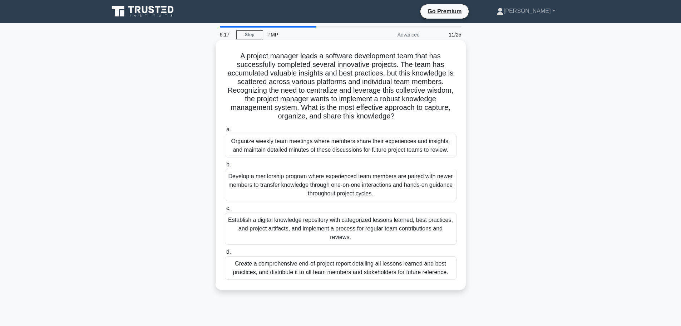
click at [444, 119] on h5 "A project manager leads a software development team that has successfully compl…" at bounding box center [340, 85] width 233 height 69
click at [392, 123] on div "A project manager leads a software development team that has successfully compl…" at bounding box center [340, 165] width 244 height 244
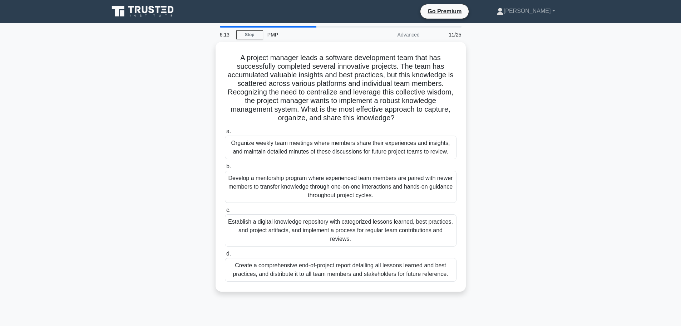
drag, startPoint x: 238, startPoint y: 55, endPoint x: 470, endPoint y: 120, distance: 240.4
click at [470, 120] on div "A project manager leads a software development team that has successfully compl…" at bounding box center [341, 171] width 472 height 258
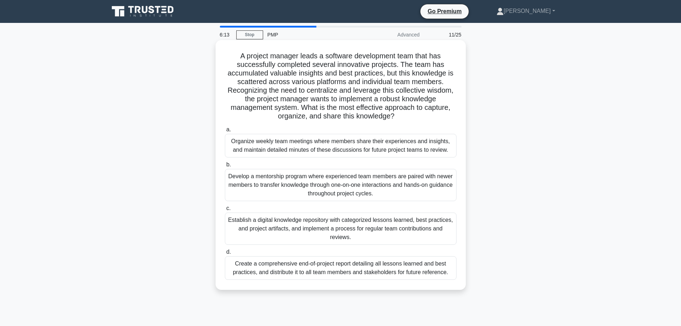
click at [430, 119] on h5 "A project manager leads a software development team that has successfully compl…" at bounding box center [340, 85] width 233 height 69
drag, startPoint x: 237, startPoint y: 55, endPoint x: 404, endPoint y: 120, distance: 178.2
click at [404, 120] on h5 "A project manager leads a software development team that has successfully compl…" at bounding box center [340, 85] width 233 height 69
click at [405, 113] on h5 "A project manager leads a software development team that has successfully compl…" at bounding box center [340, 85] width 233 height 69
drag, startPoint x: 237, startPoint y: 58, endPoint x: 420, endPoint y: 118, distance: 192.4
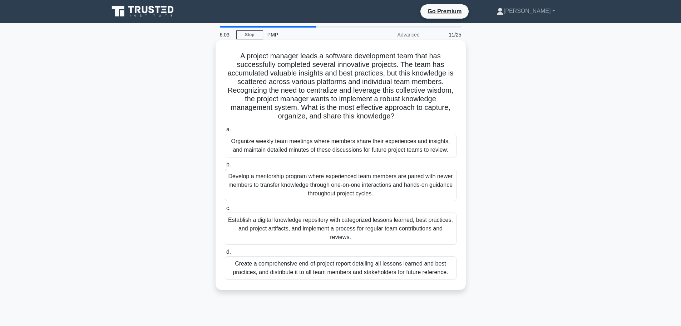
click at [420, 120] on h5 "A project manager leads a software development team that has successfully compl…" at bounding box center [340, 85] width 233 height 69
click at [388, 104] on h5 "A project manager leads a software development team that has successfully compl…" at bounding box center [340, 85] width 233 height 69
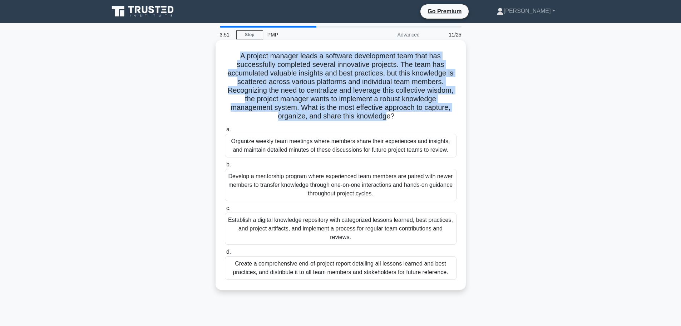
drag, startPoint x: 239, startPoint y: 57, endPoint x: 387, endPoint y: 114, distance: 159.1
click at [387, 114] on h5 "A project manager leads a software development team that has successfully compl…" at bounding box center [340, 85] width 233 height 69
